Goal: Task Accomplishment & Management: Manage account settings

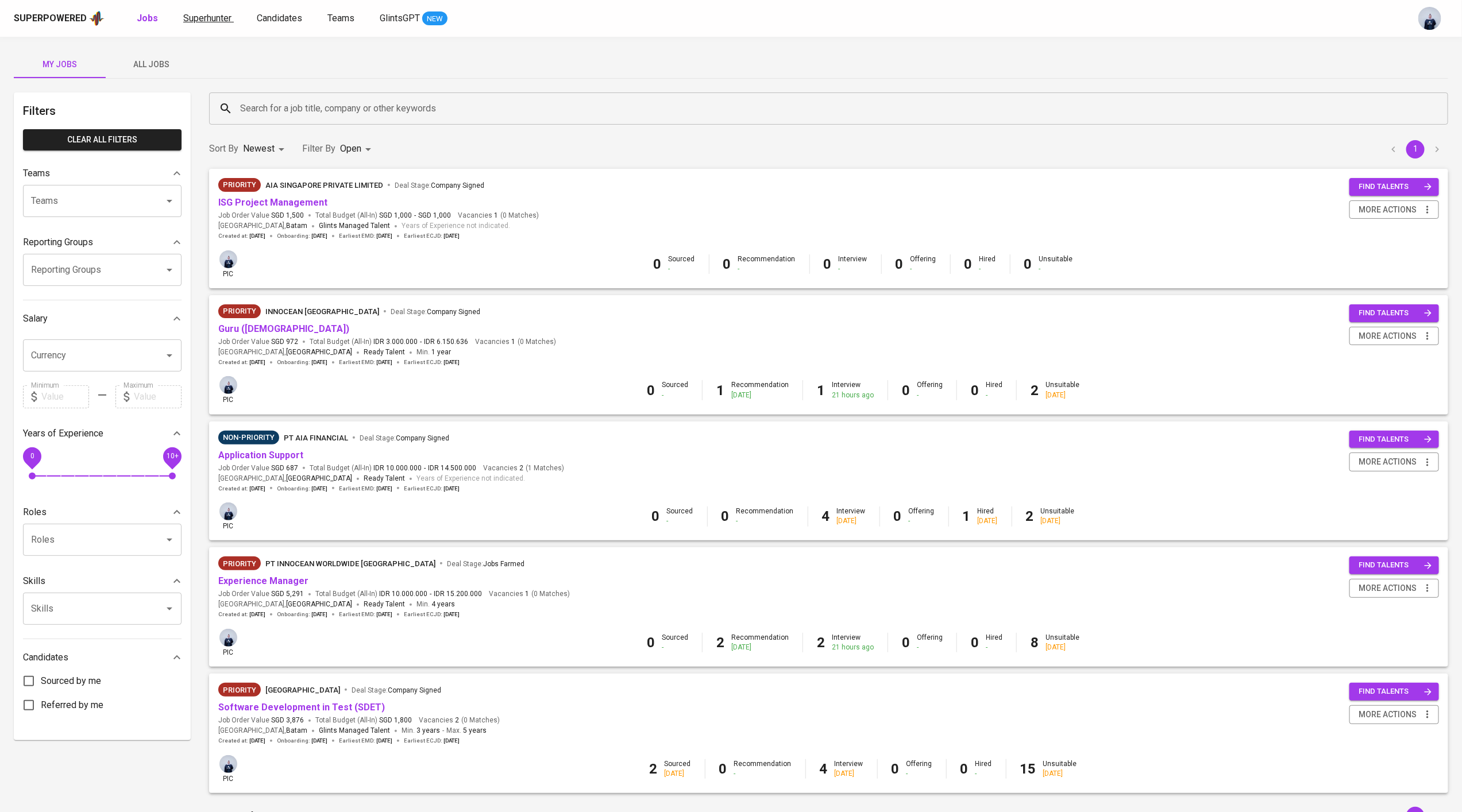
click at [204, 14] on span "Superhunter" at bounding box center [207, 18] width 48 height 11
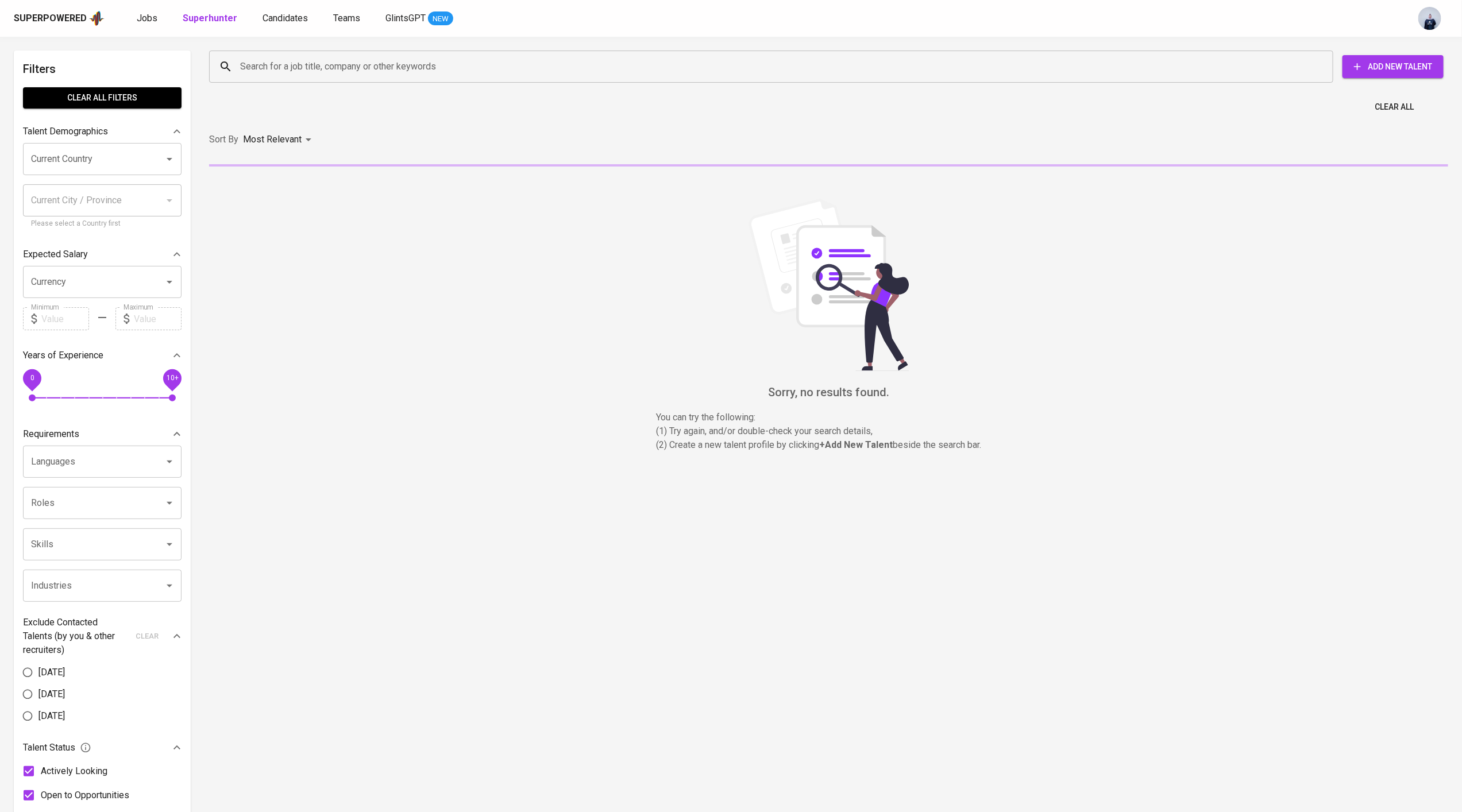
click at [275, 73] on input "Search for a job title, company or other keywords" at bounding box center [774, 66] width 1074 height 22
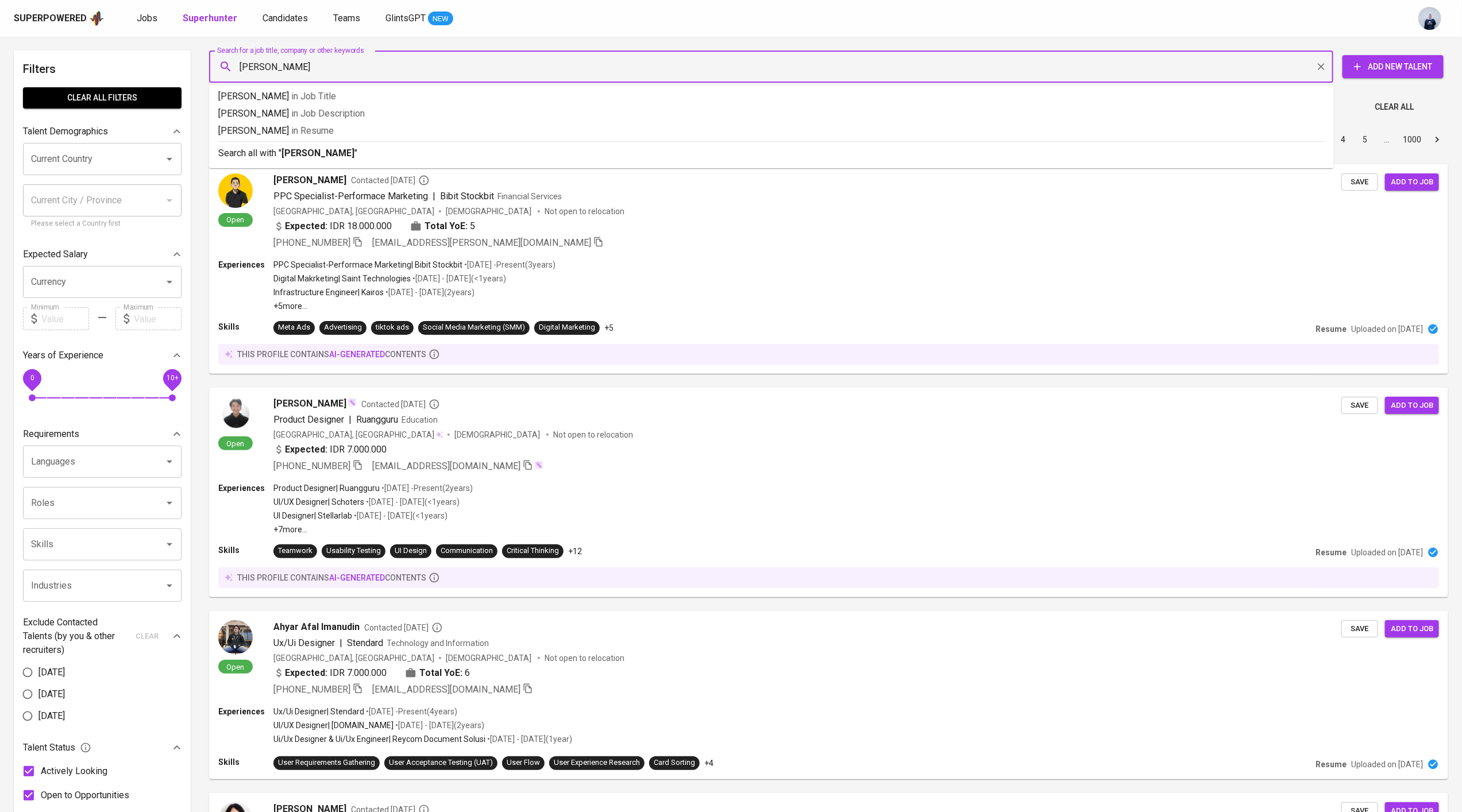
type input "ryan devine"
click at [294, 149] on b "ryan devine" at bounding box center [318, 153] width 73 height 11
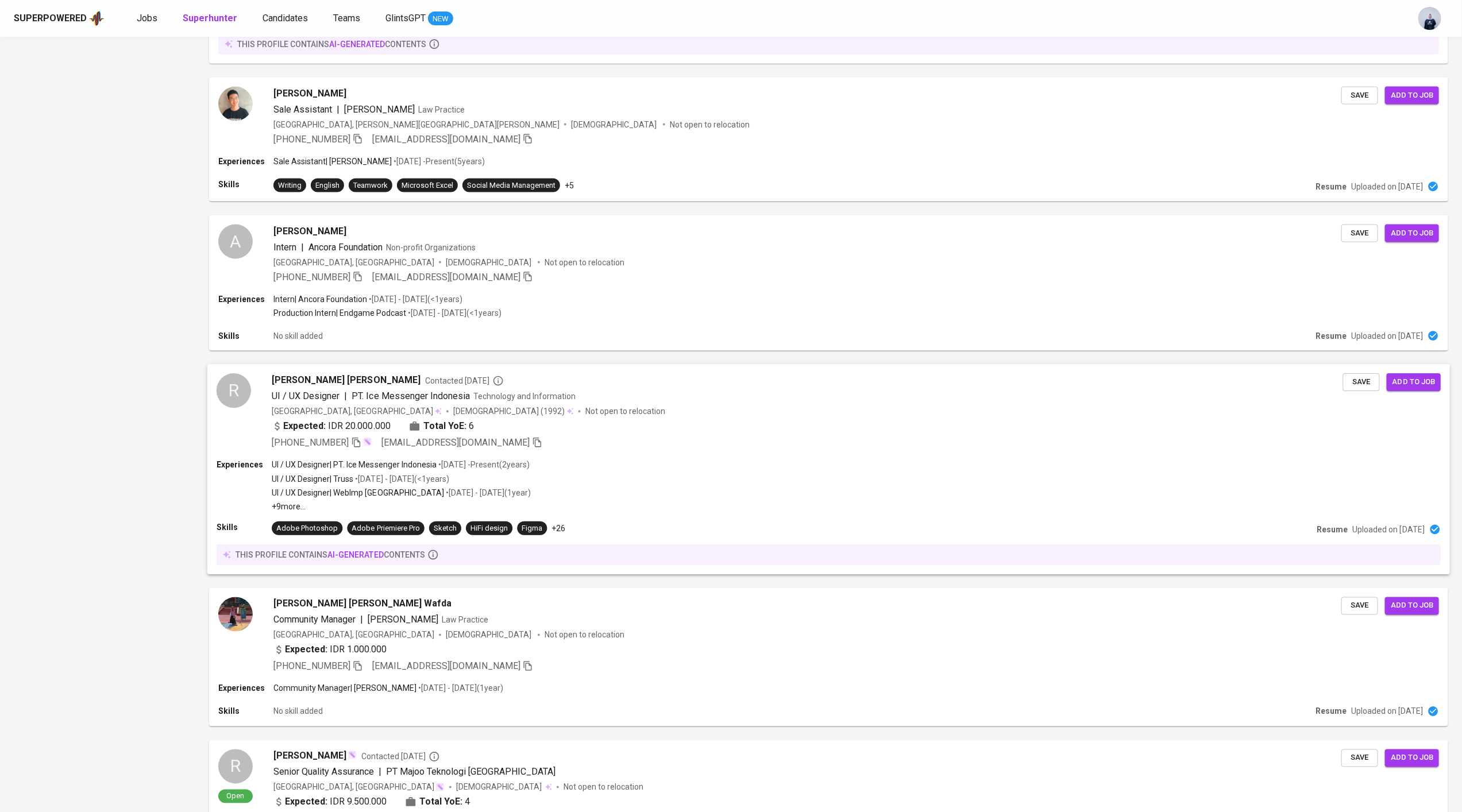
scroll to position [1034, 0]
click at [430, 396] on span "PT. Ice Messenger Indonesia" at bounding box center [411, 394] width 119 height 11
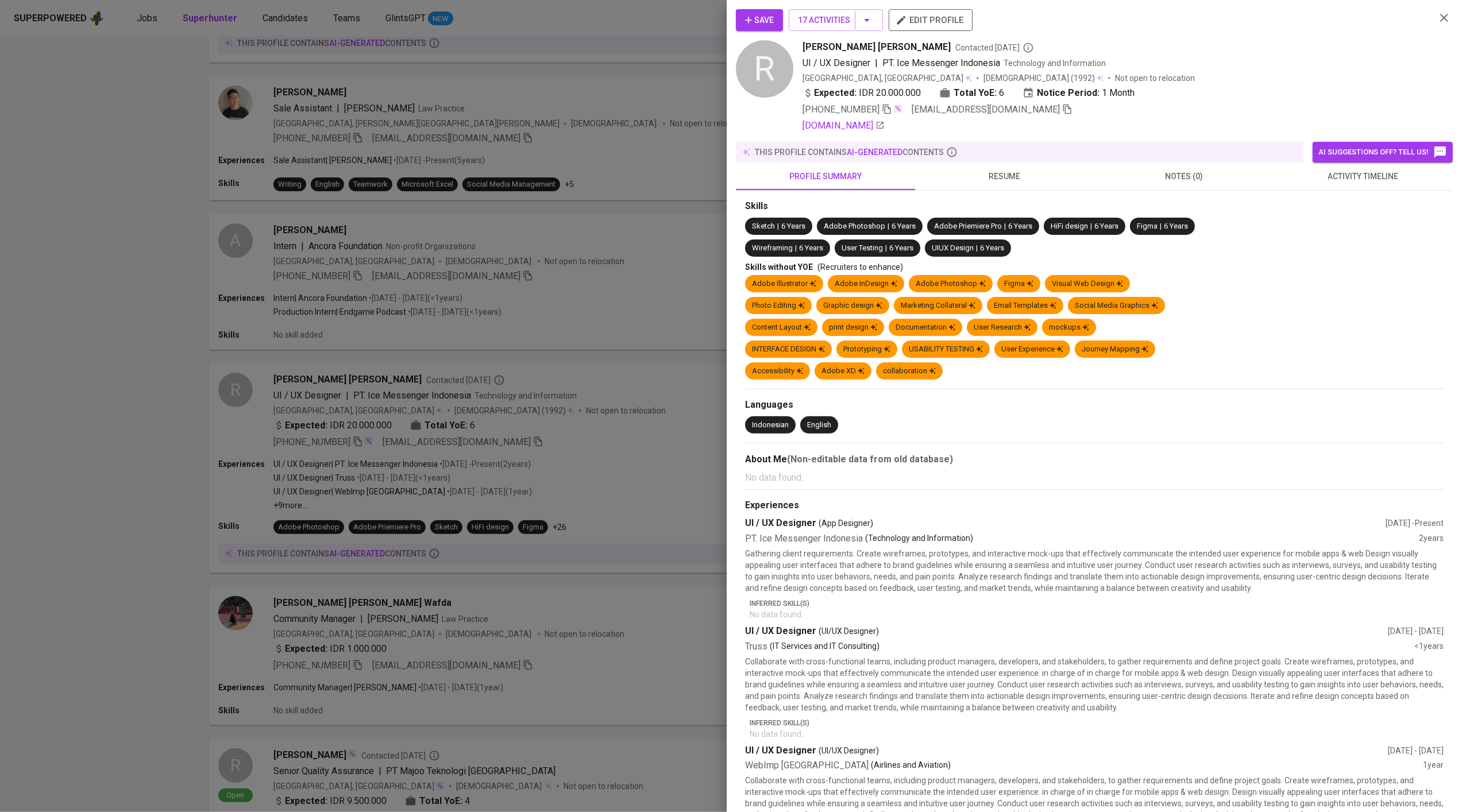
click at [1024, 167] on button "resume" at bounding box center [1004, 177] width 179 height 28
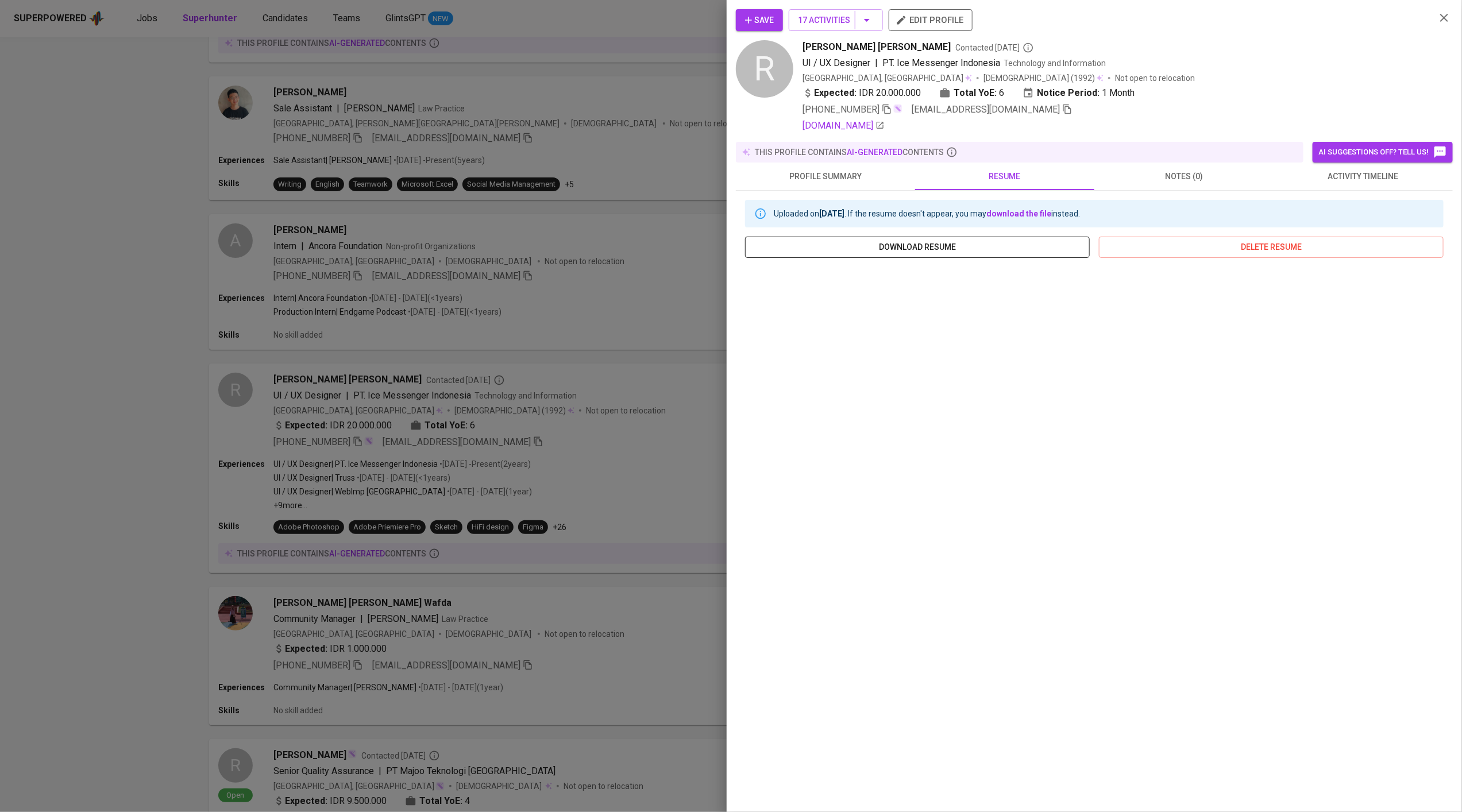
click at [942, 249] on span "download resume" at bounding box center [917, 248] width 326 height 15
click at [863, 17] on icon "button" at bounding box center [867, 20] width 14 height 14
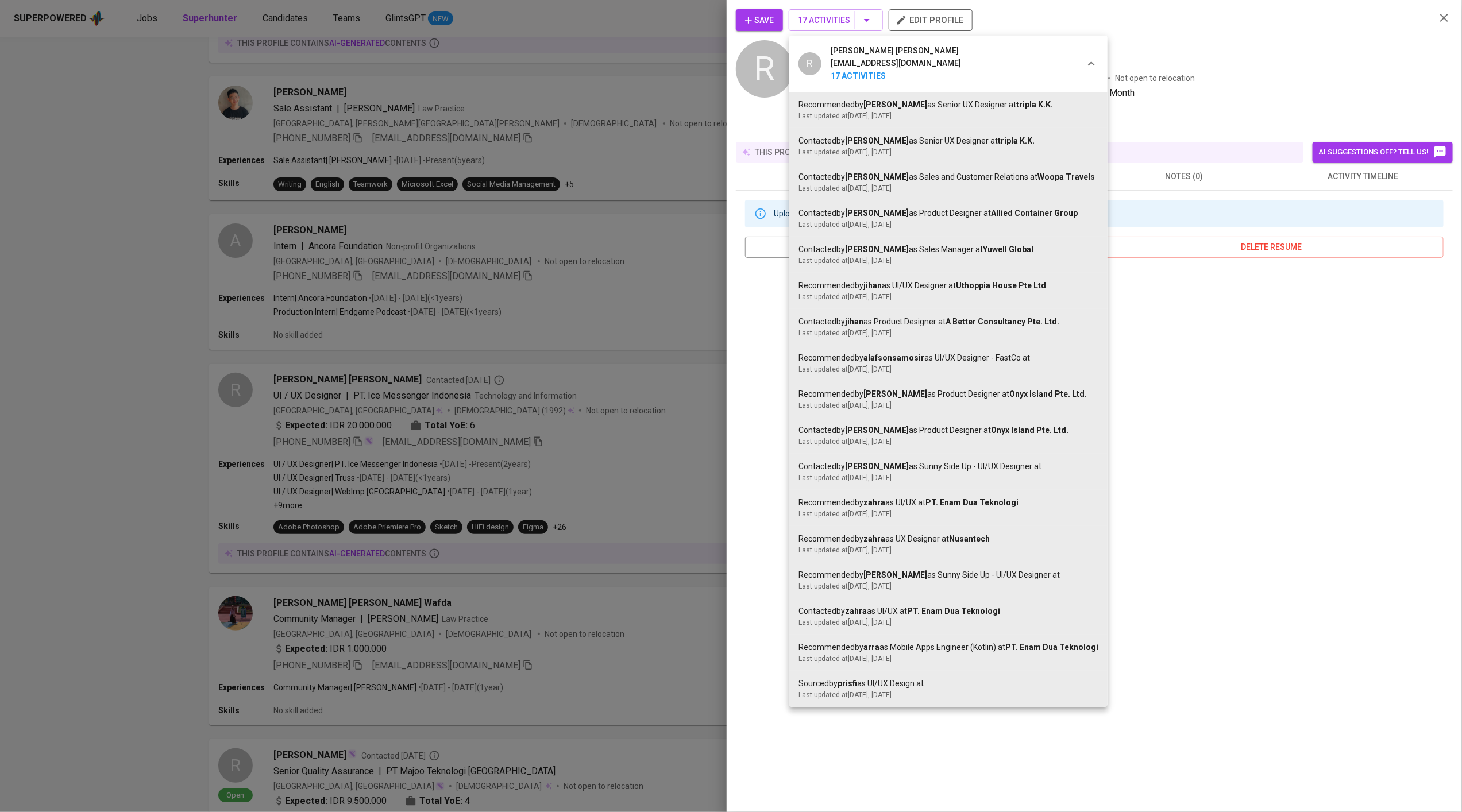
click at [1217, 74] on div at bounding box center [731, 406] width 1462 height 812
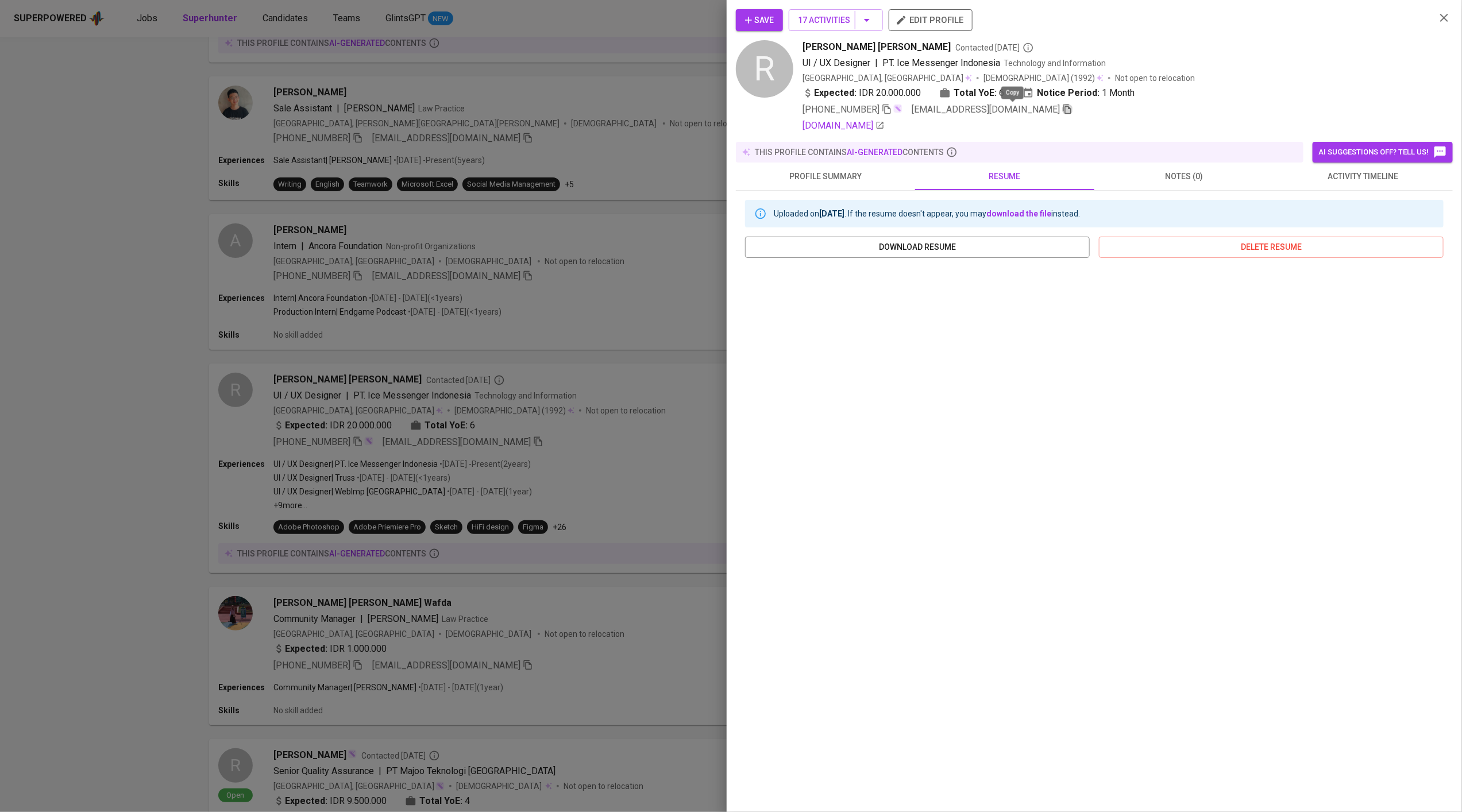
click at [1062, 112] on icon "button" at bounding box center [1067, 109] width 11 height 11
click at [762, 21] on span "Save" at bounding box center [759, 21] width 28 height 15
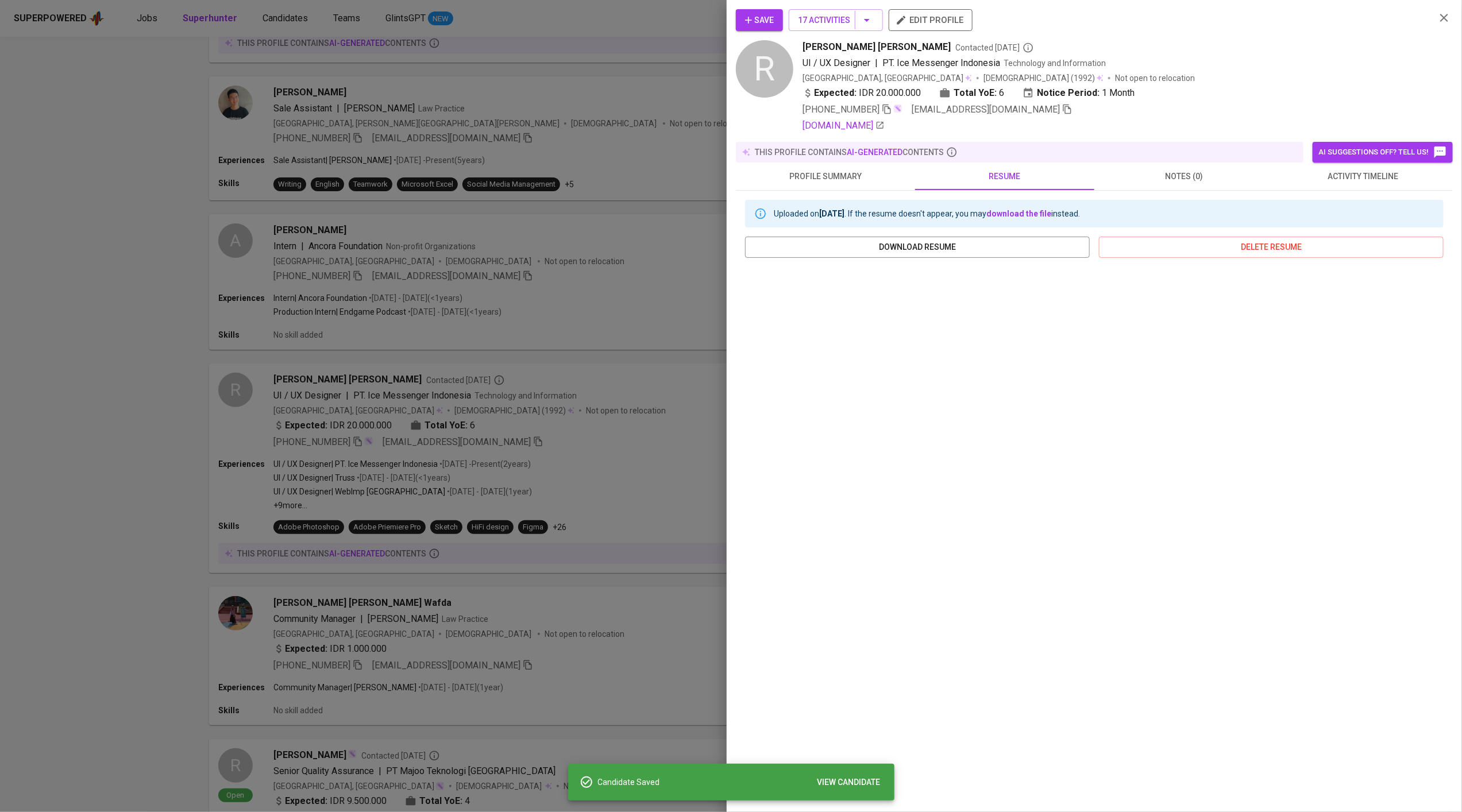
click at [504, 181] on div at bounding box center [731, 406] width 1462 height 812
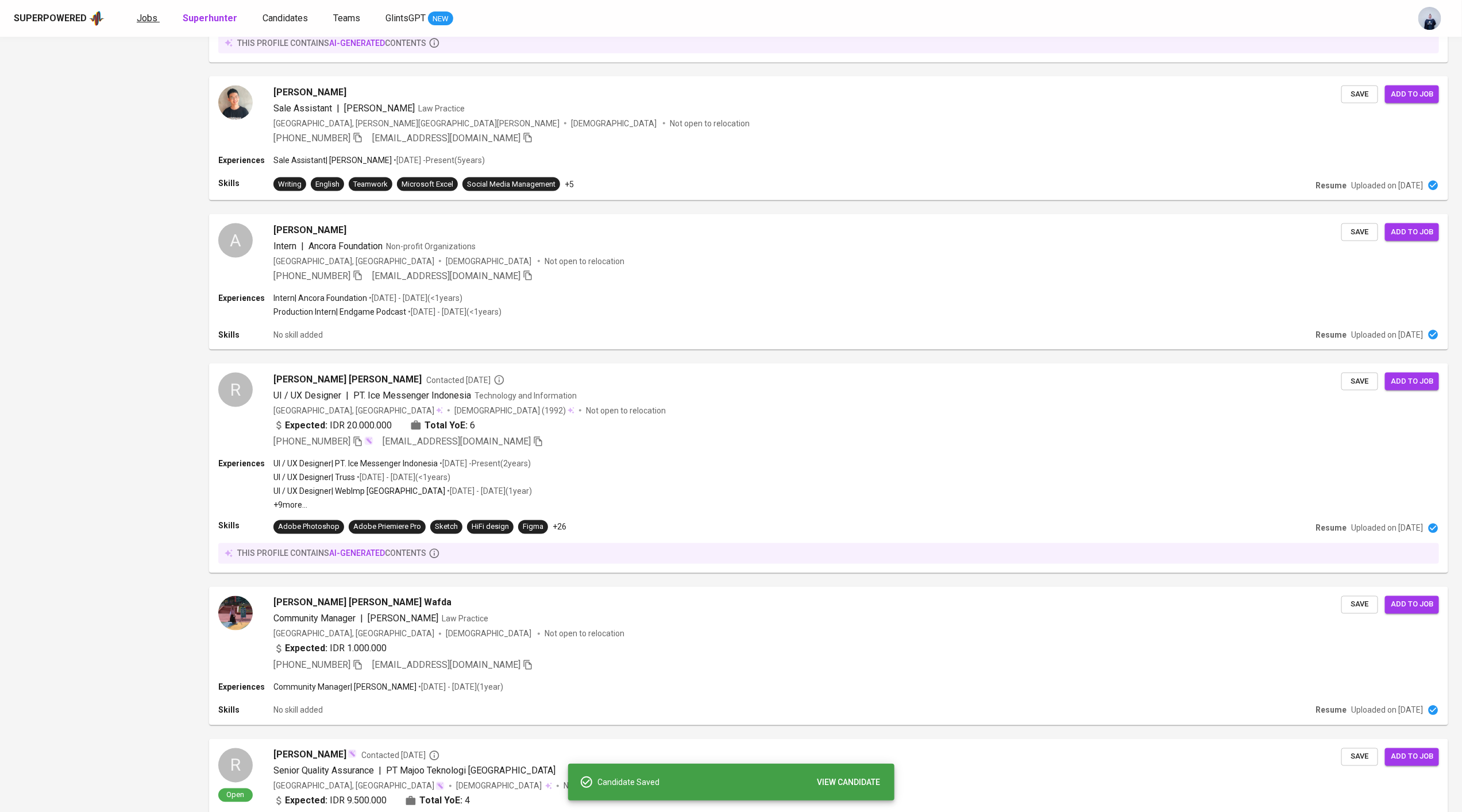
click at [150, 21] on span "Jobs" at bounding box center [146, 18] width 21 height 11
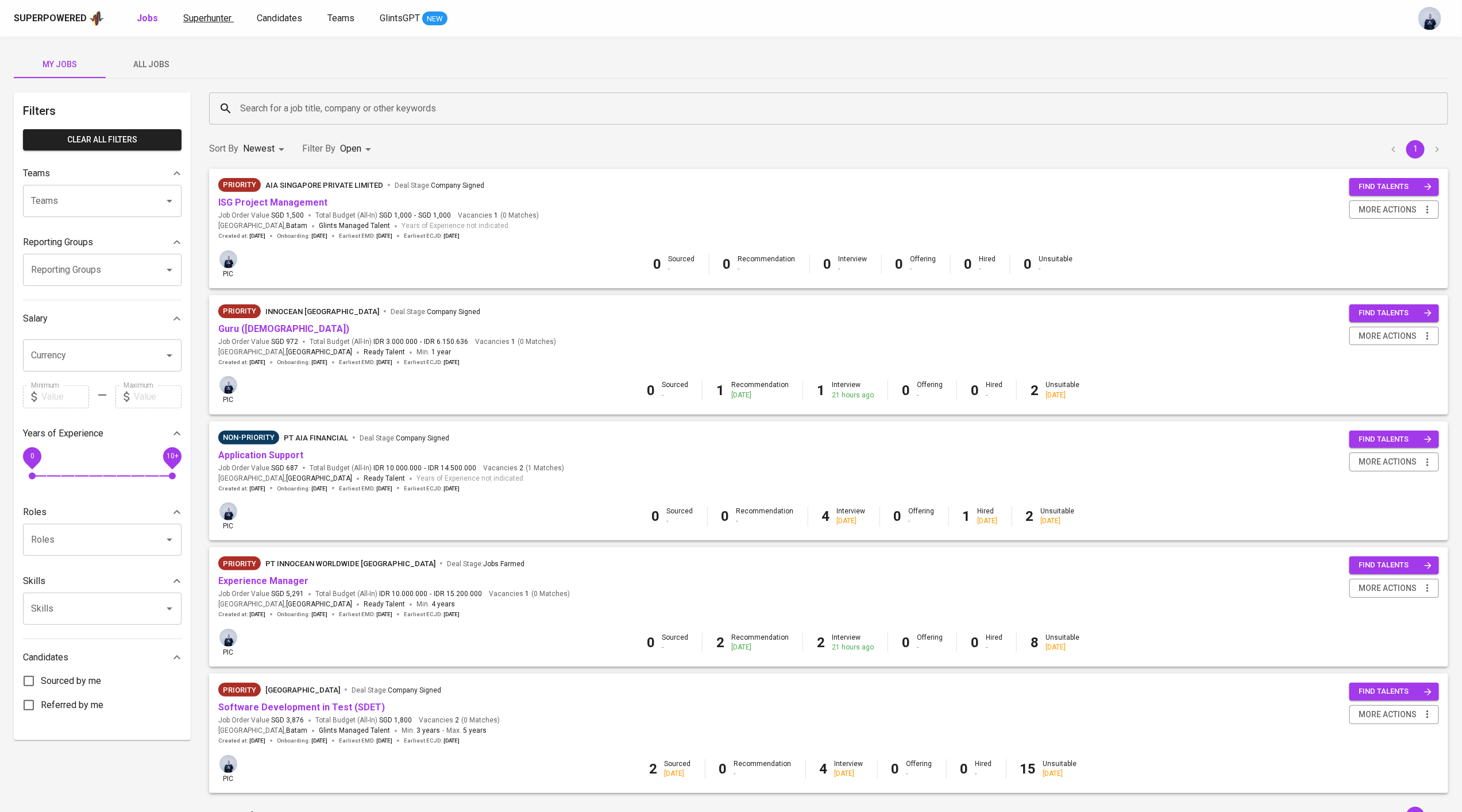
click at [206, 16] on span "Superhunter" at bounding box center [207, 18] width 48 height 11
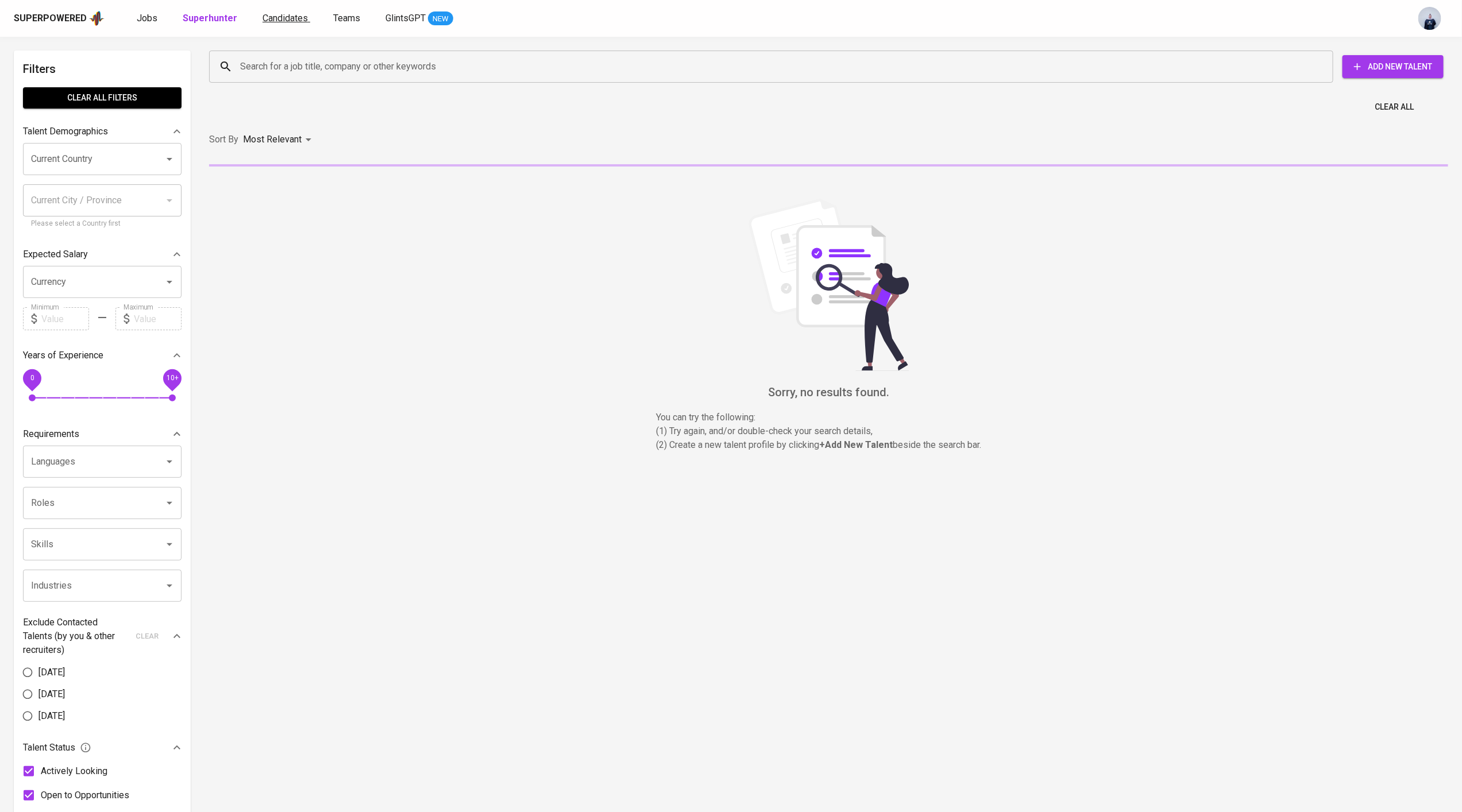
click at [289, 15] on span "Candidates" at bounding box center [285, 18] width 46 height 11
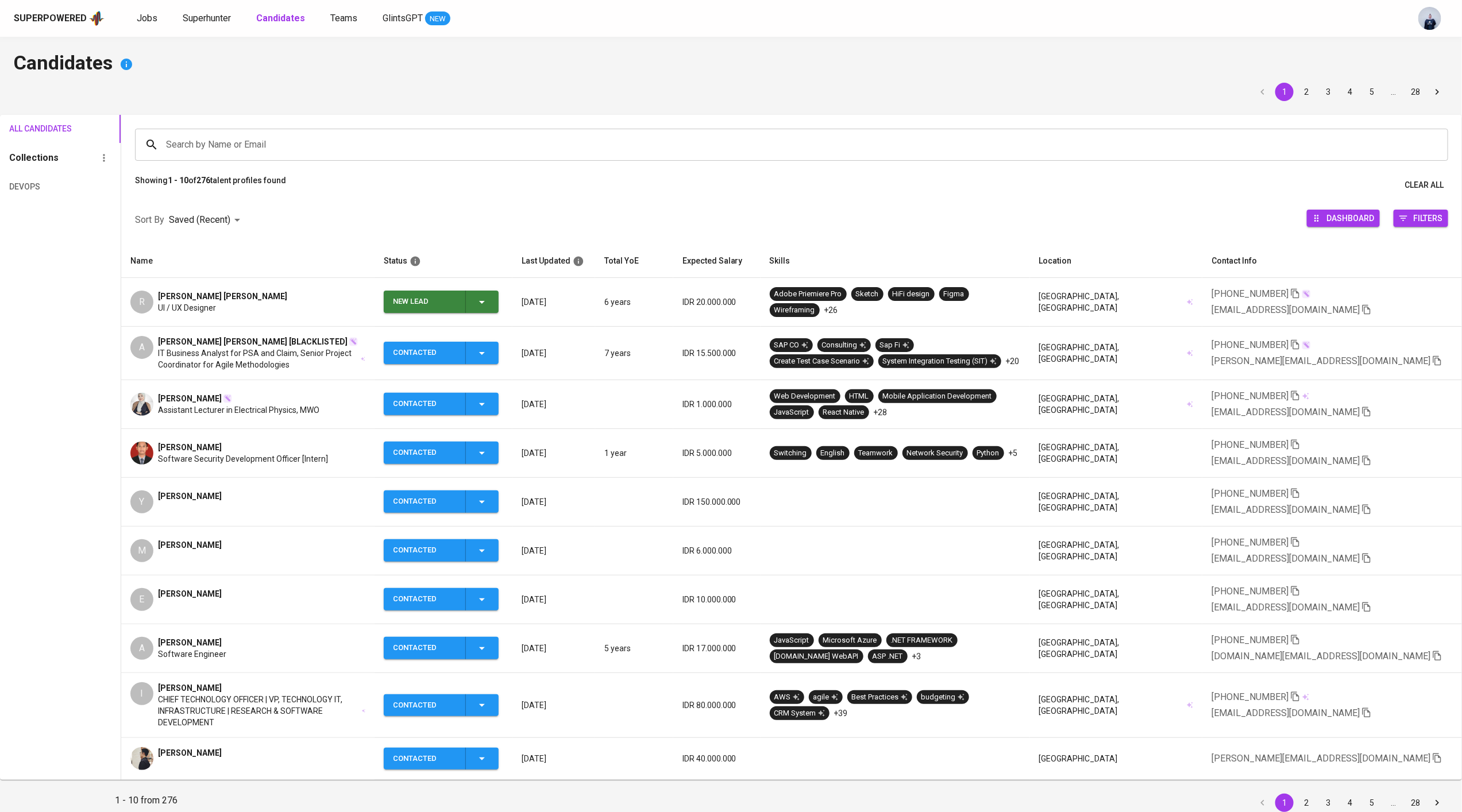
click at [485, 301] on icon "button" at bounding box center [482, 302] width 6 height 3
click at [465, 347] on li "Contacted" at bounding box center [469, 349] width 115 height 21
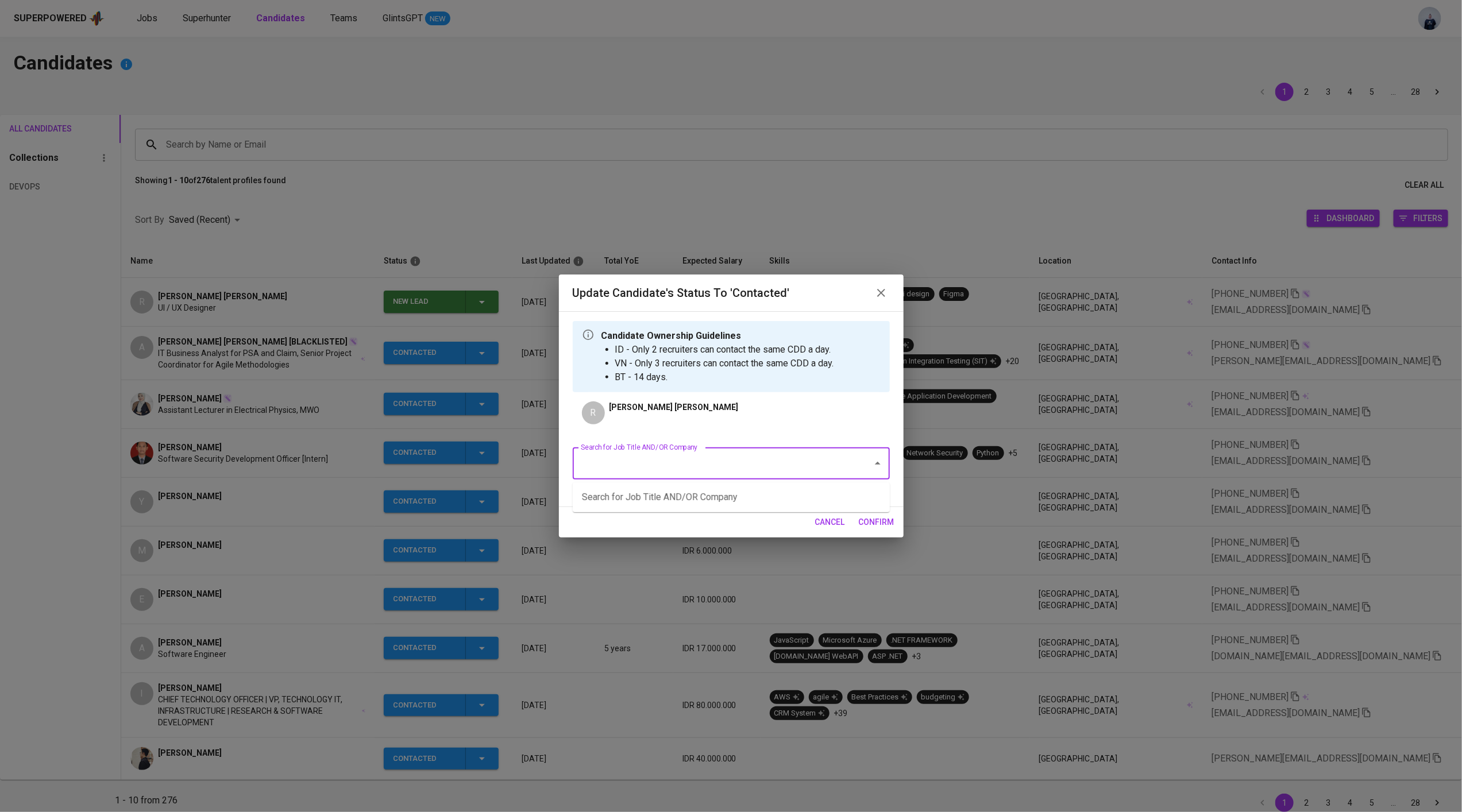
click at [652, 471] on input "Search for Job Title AND/OR Company" at bounding box center [715, 463] width 275 height 22
type input "d"
type input "m"
click at [704, 509] on li "UI/UX Designer (Origin Meals)" at bounding box center [731, 518] width 317 height 21
type input "UI"
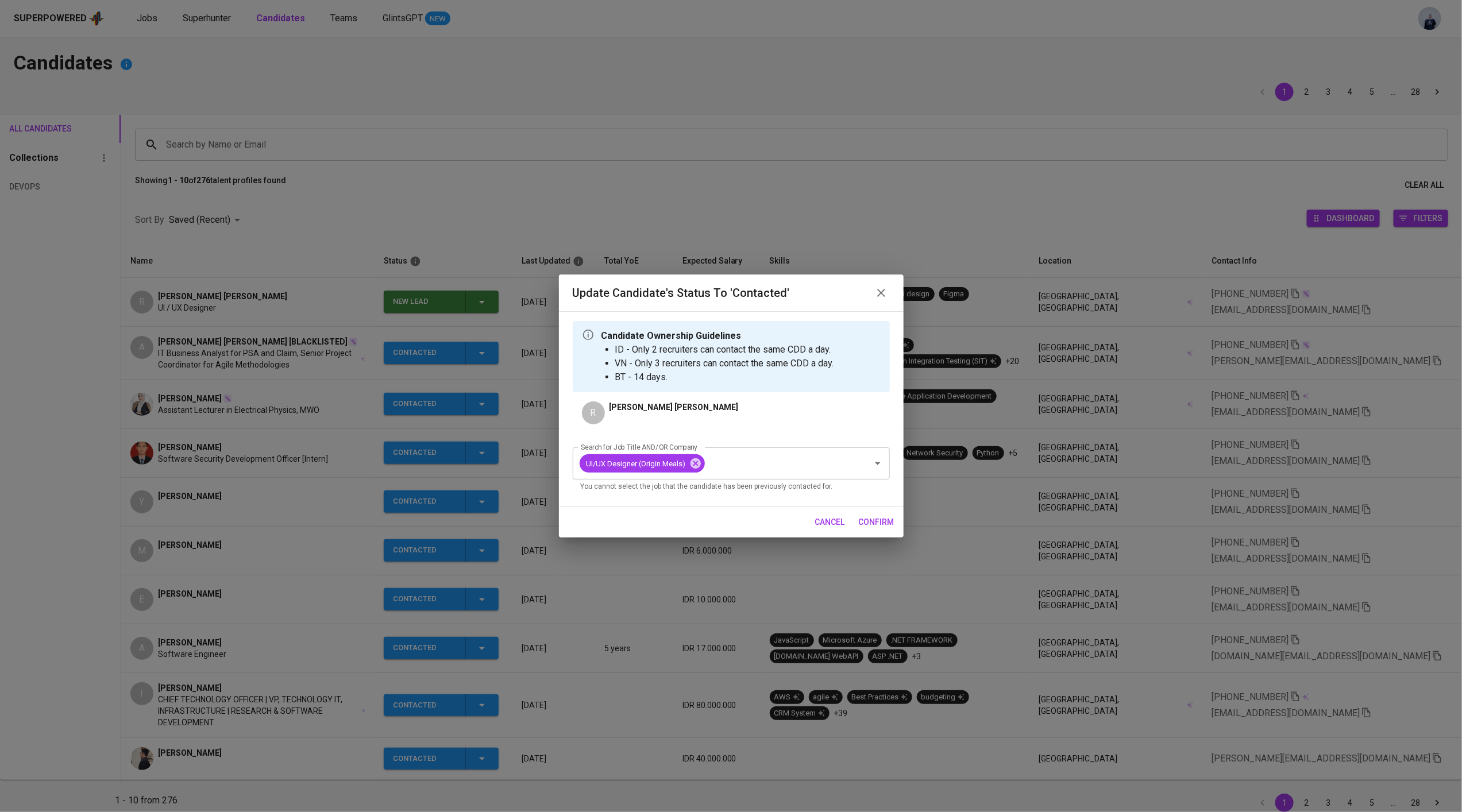
click at [891, 521] on span "confirm" at bounding box center [877, 522] width 36 height 15
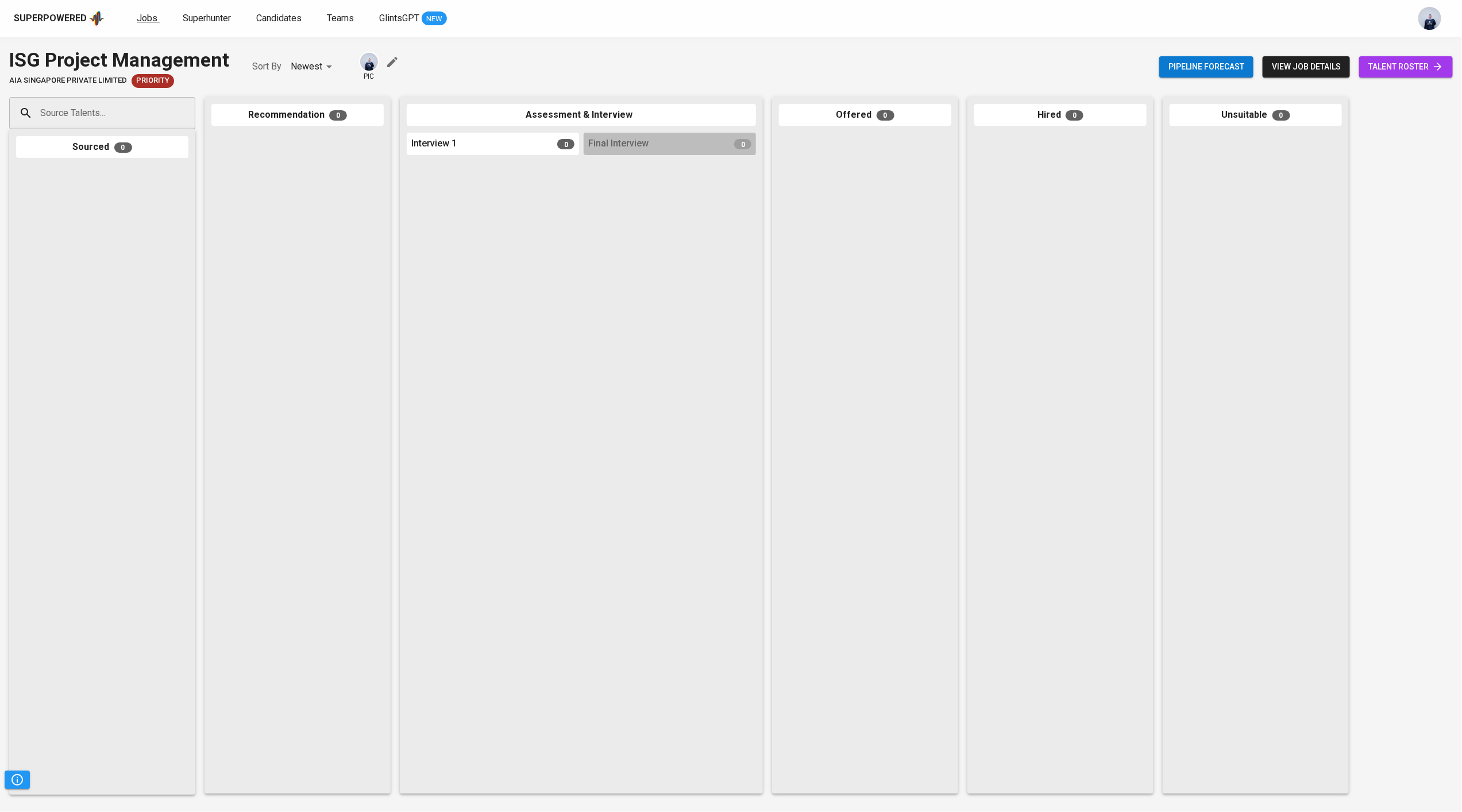
click at [154, 19] on span "Jobs" at bounding box center [146, 18] width 21 height 11
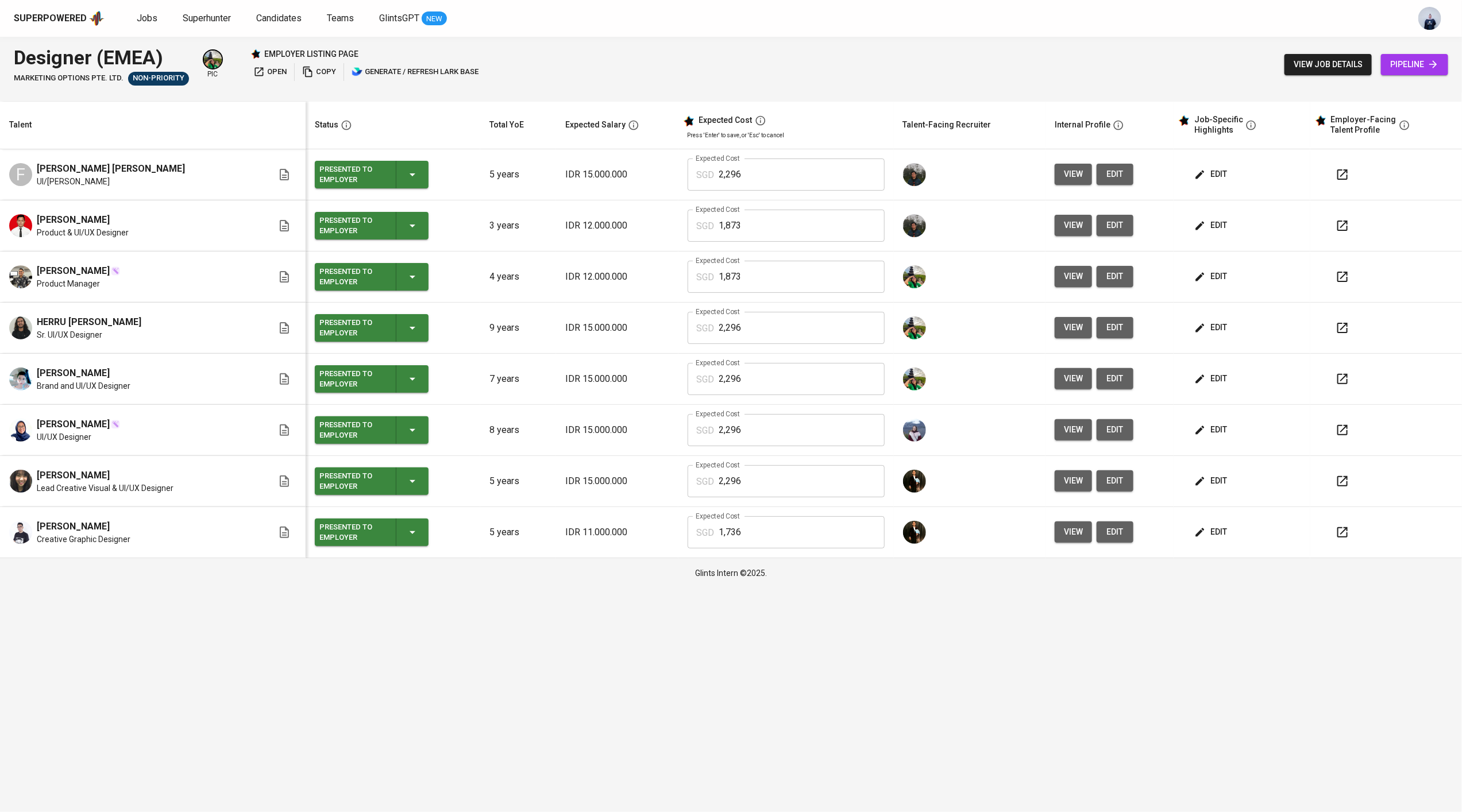
click at [1336, 482] on icon "button" at bounding box center [1342, 481] width 14 height 14
click at [1338, 533] on icon "button" at bounding box center [1343, 532] width 11 height 11
click at [1338, 226] on icon "button" at bounding box center [1342, 226] width 14 height 14
click at [1328, 58] on span "view job details" at bounding box center [1328, 65] width 69 height 15
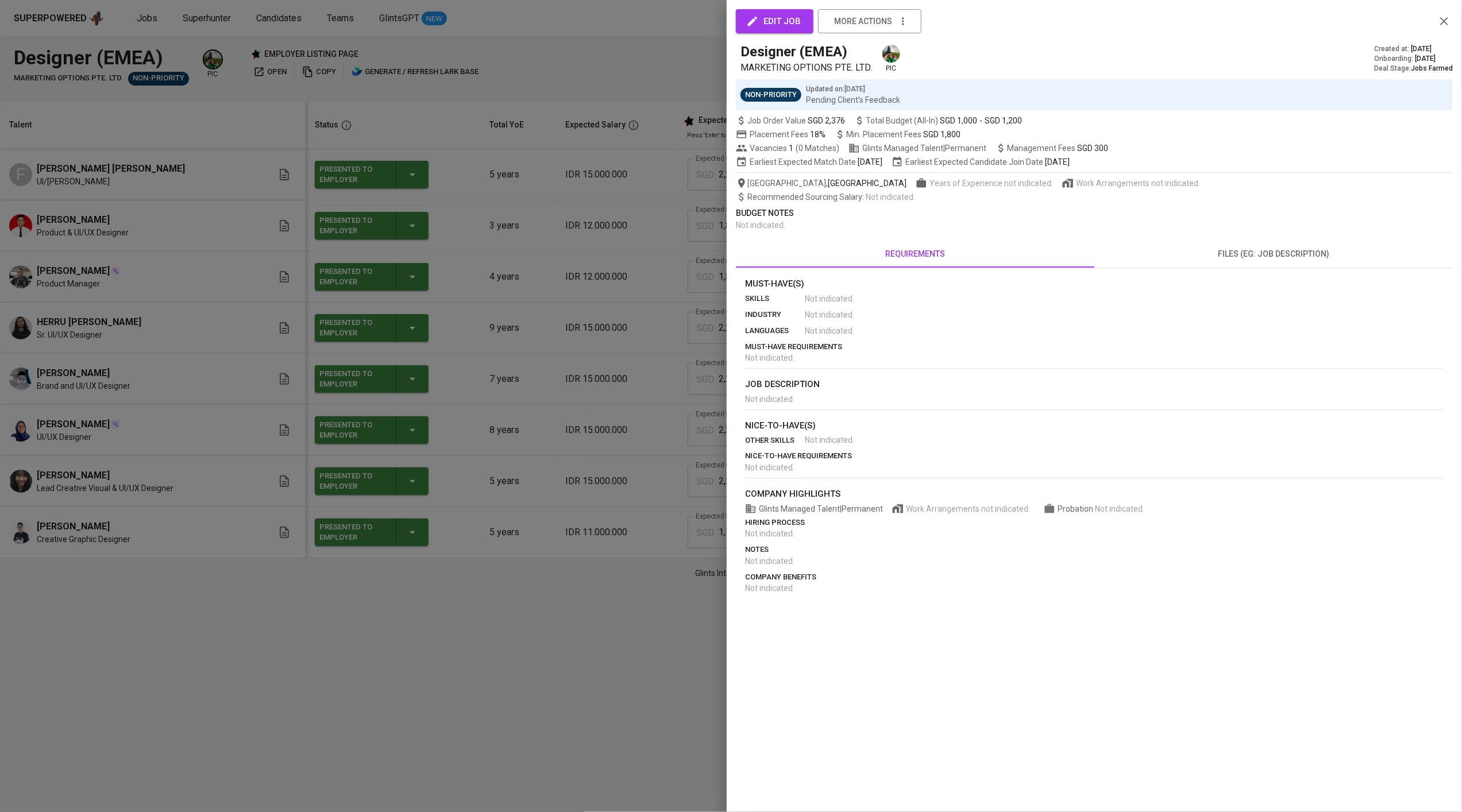
click at [541, 141] on div at bounding box center [731, 406] width 1462 height 812
